Goal: Browse casually: Explore the website without a specific task or goal

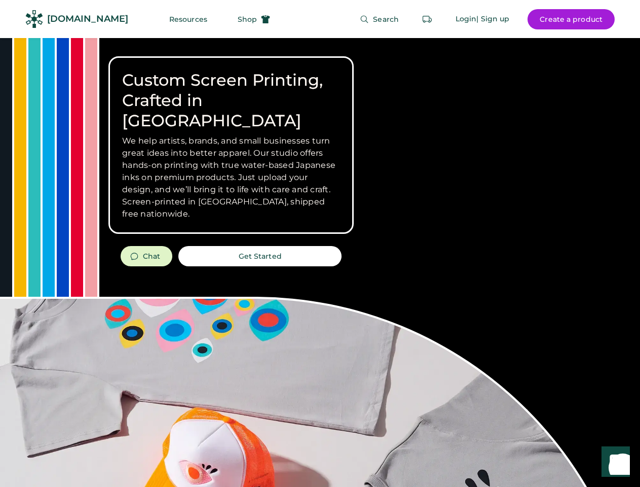
click at [320, 243] on div "Custom Screen Printing, Crafted in [GEOGRAPHIC_DATA] We help artists, brands, a…" at bounding box center [320, 360] width 640 height 644
click at [320, 262] on div "Custom Screen Printing, Crafted in [GEOGRAPHIC_DATA] We help artists, brands, a…" at bounding box center [320, 360] width 640 height 644
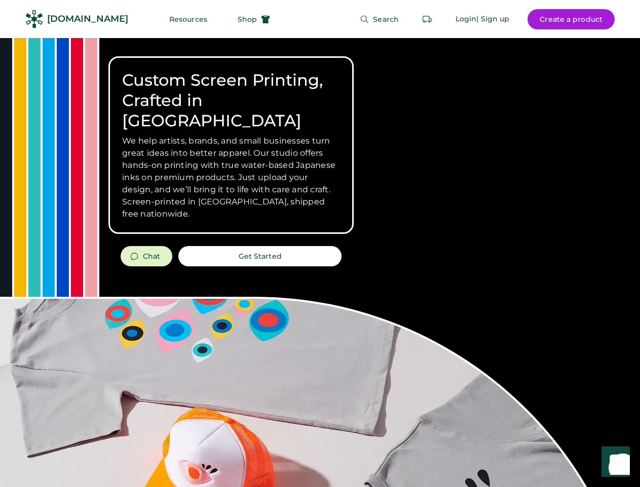
click at [320, 262] on div "Custom Screen Printing, Crafted in [GEOGRAPHIC_DATA] We help artists, brands, a…" at bounding box center [320, 360] width 640 height 644
click at [231, 145] on h3 "We help artists, brands, and small businesses turn great ideas into better appa…" at bounding box center [231, 177] width 218 height 85
click at [231, 135] on h3 "We help artists, brands, and small businesses turn great ideas into better appa…" at bounding box center [231, 177] width 218 height 85
click at [231, 90] on h1 "Custom Screen Printing, Crafted in [GEOGRAPHIC_DATA]" at bounding box center [231, 100] width 218 height 61
